Goal: Task Accomplishment & Management: Manage account settings

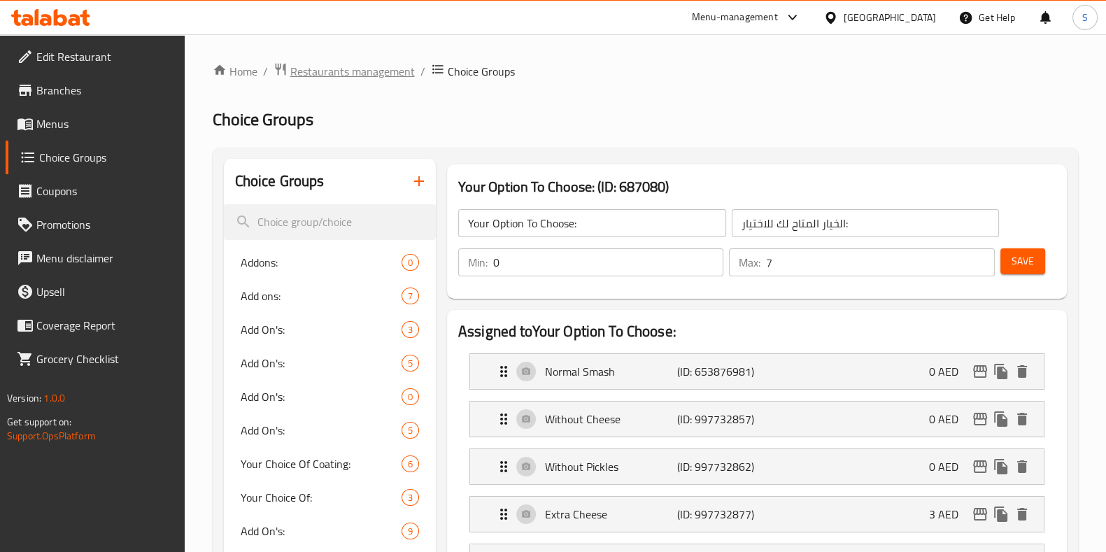
click at [391, 66] on span "Restaurants management" at bounding box center [352, 71] width 124 height 17
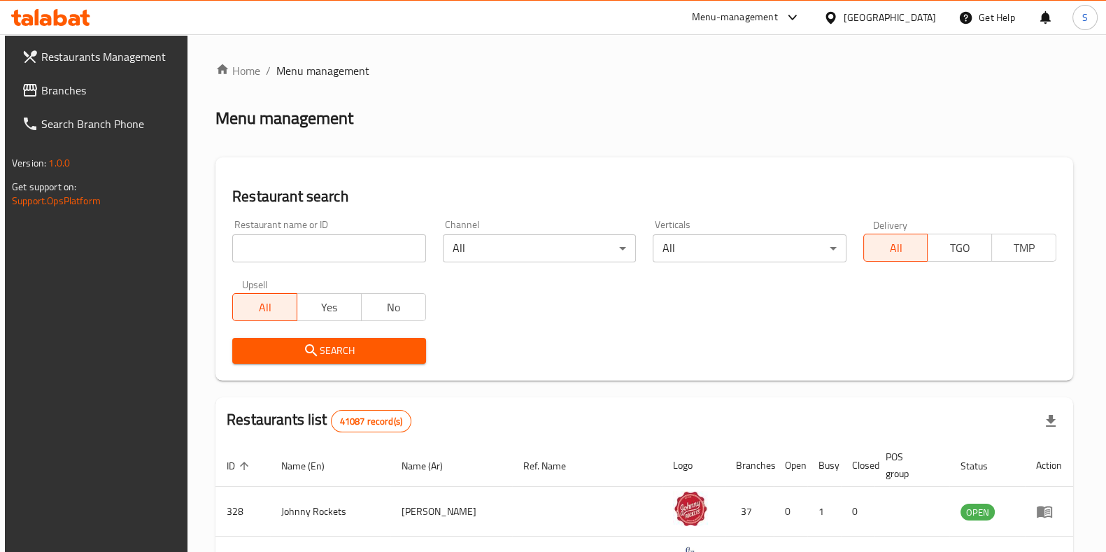
click at [310, 248] on input "search" at bounding box center [328, 248] width 193 height 28
type input "bazooka"
click button "Search" at bounding box center [328, 351] width 193 height 26
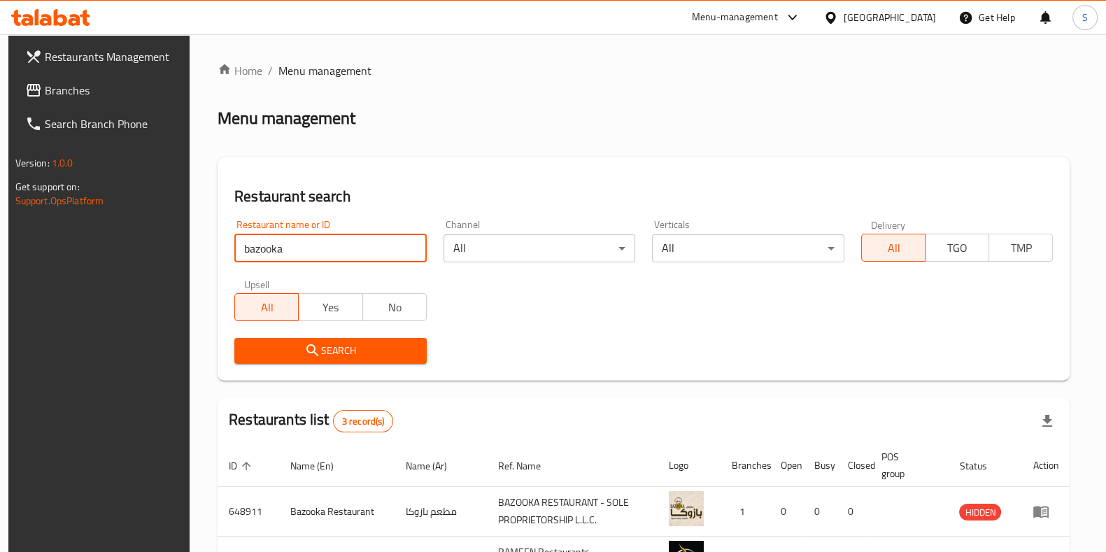
scroll to position [160, 0]
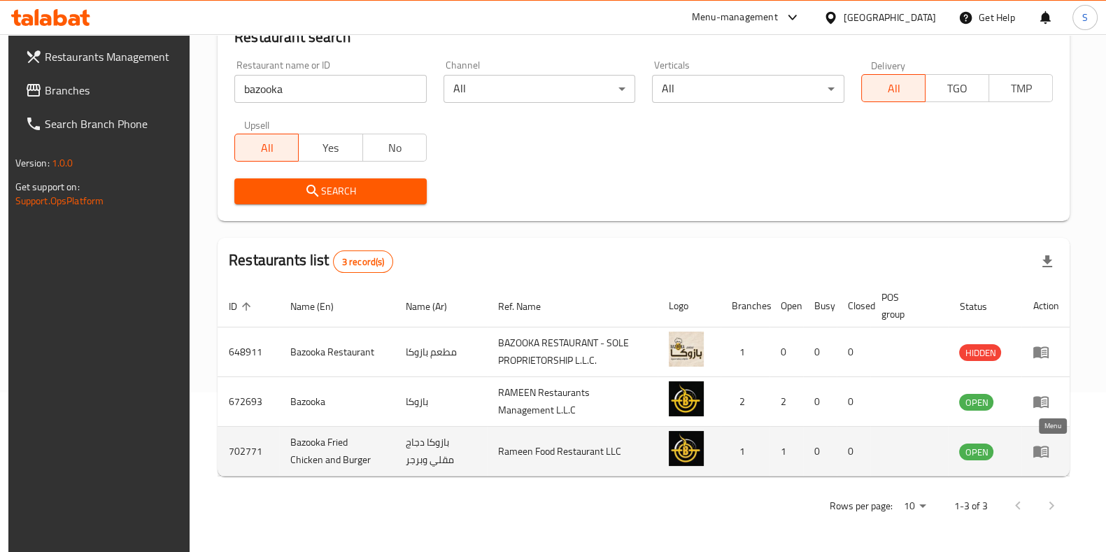
click at [1047, 448] on icon "enhanced table" at bounding box center [1040, 452] width 15 height 12
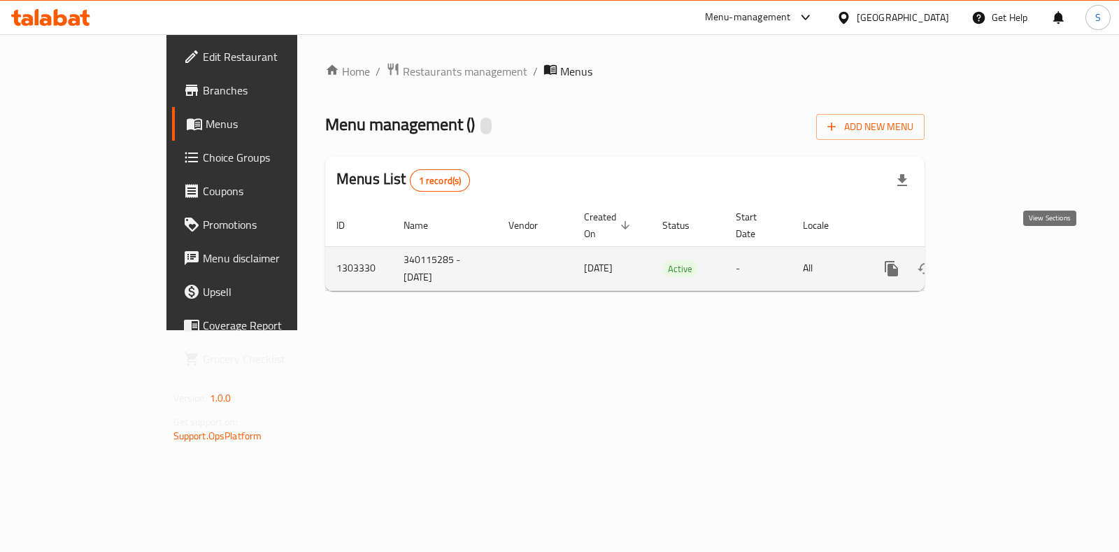
click at [1001, 260] on icon "enhanced table" at bounding box center [992, 268] width 17 height 17
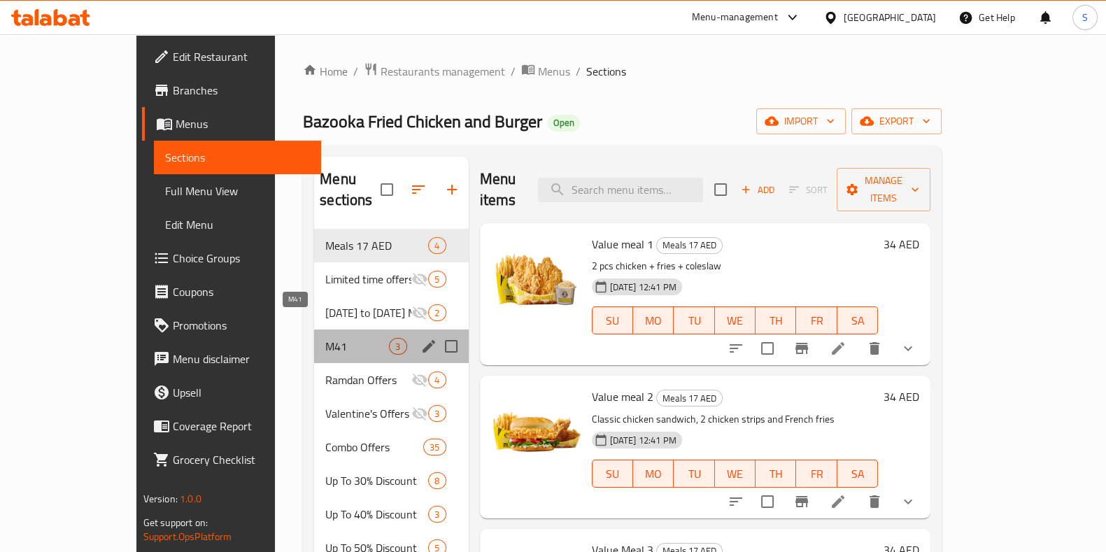
click at [325, 338] on span "M41" at bounding box center [357, 346] width 64 height 17
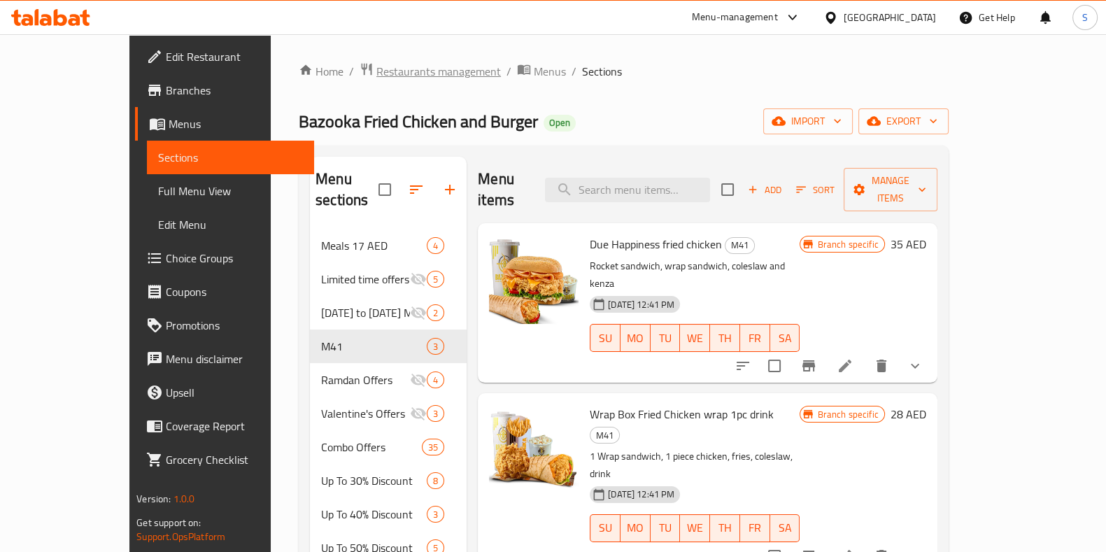
click at [376, 69] on span "Restaurants management" at bounding box center [438, 71] width 124 height 17
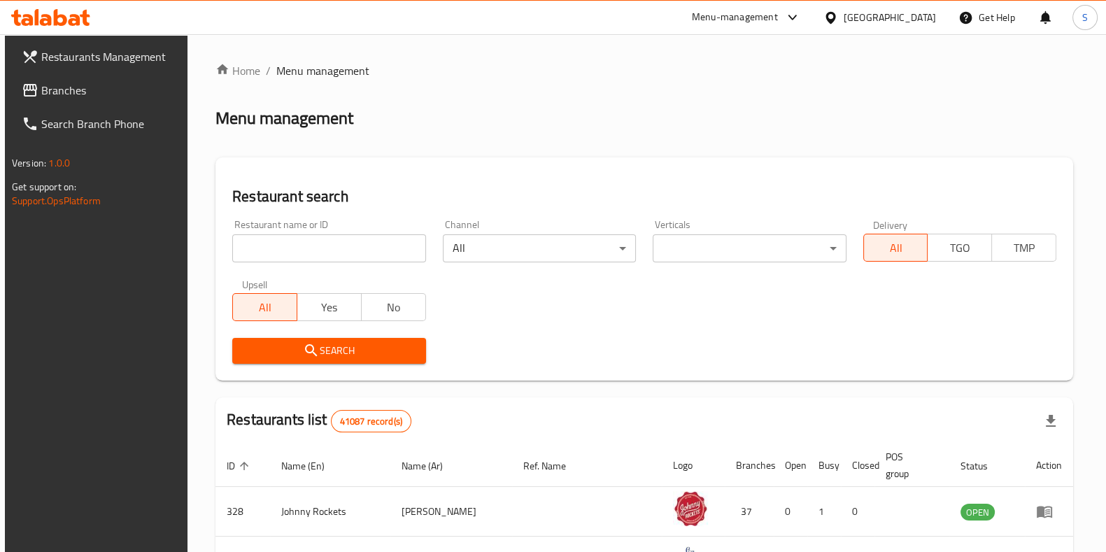
click at [373, 243] on input "search" at bounding box center [328, 248] width 193 height 28
